Goal: Information Seeking & Learning: Learn about a topic

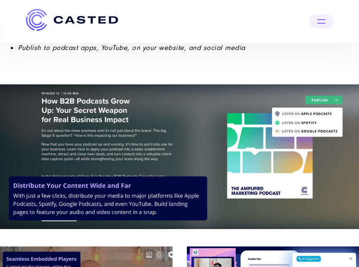
scroll to position [1824, 0]
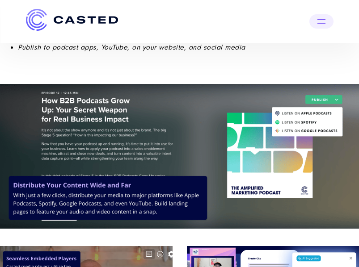
click at [321, 27] on div at bounding box center [321, 21] width 24 height 14
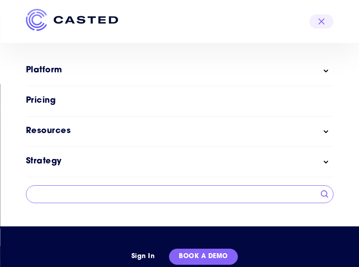
click at [234, 93] on ul "Platform Show submenu for Platform Podcast and Video Marketing Platform Built f…" at bounding box center [180, 121] width 308 height 113
click at [41, 101] on link "Pricing" at bounding box center [180, 101] width 308 height 12
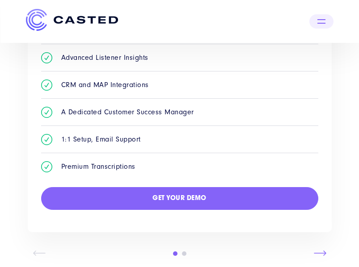
scroll to position [663, 0]
